Goal: Register for event/course

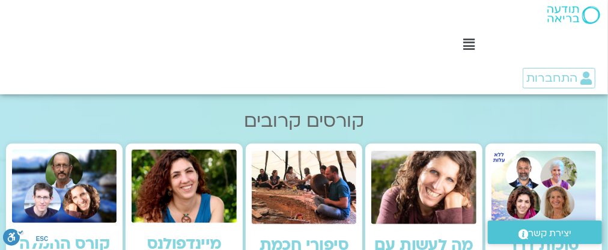
scroll to position [429, 0]
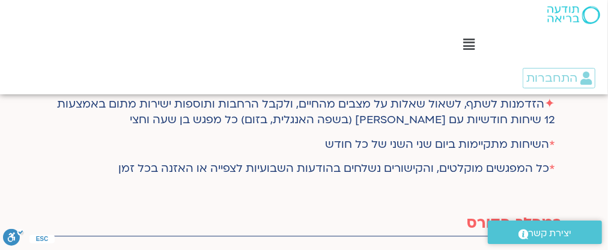
scroll to position [901, 0]
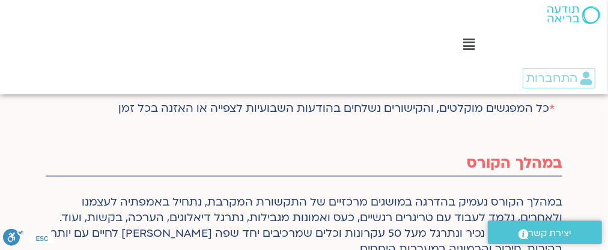
drag, startPoint x: 306, startPoint y: 124, endPoint x: 251, endPoint y: 160, distance: 65.6
copy div "התקשורת המקרבת, נתחיל באמפתיה לעצמנו ולאחרים, נלמד לעבוד עם טריגרים רגשיים, כעס…"
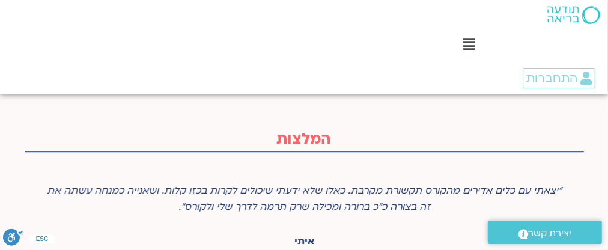
scroll to position [3482, 0]
